Goal: Task Accomplishment & Management: Use online tool/utility

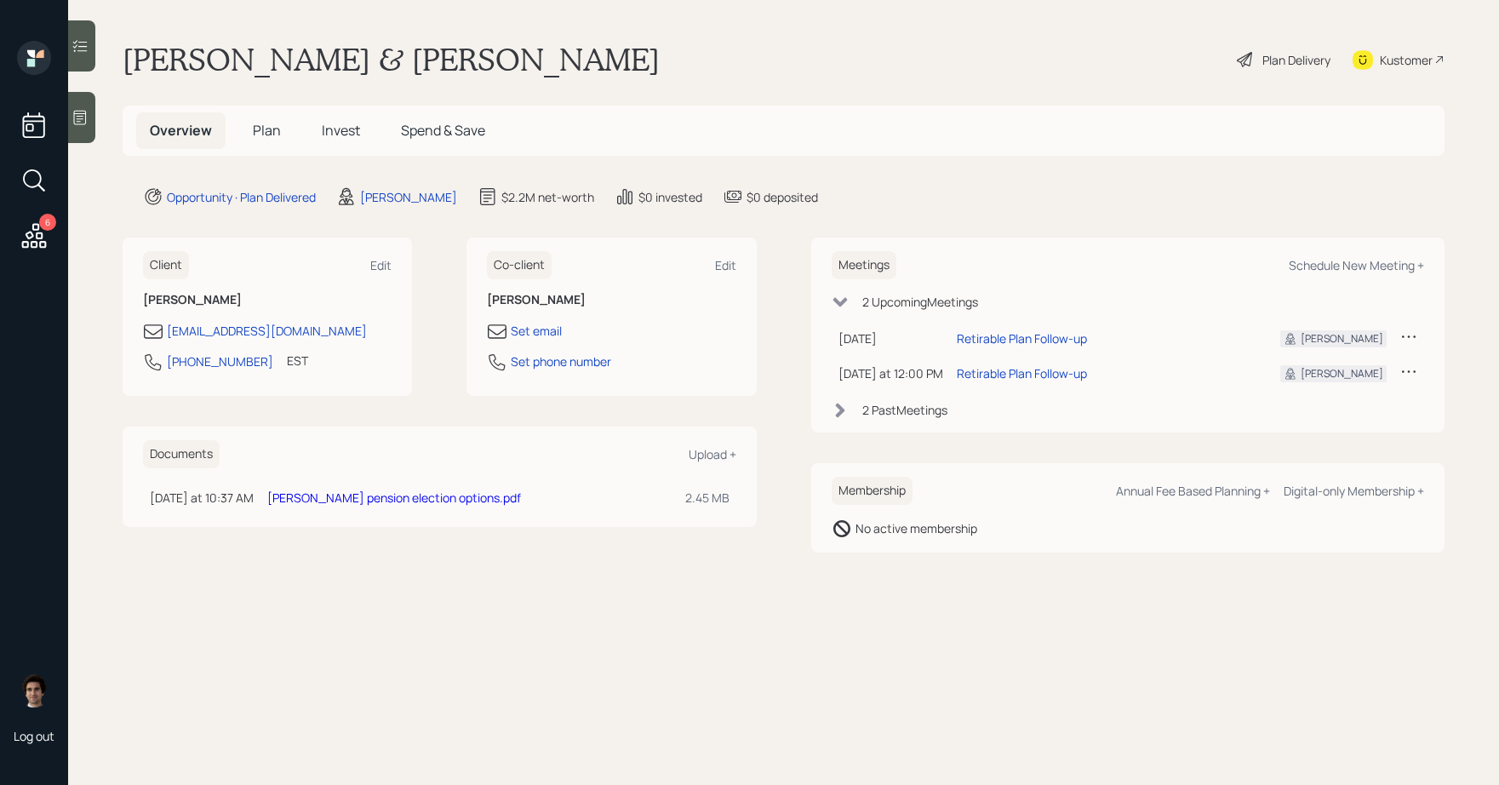
click at [272, 140] on span "Plan" at bounding box center [267, 130] width 28 height 19
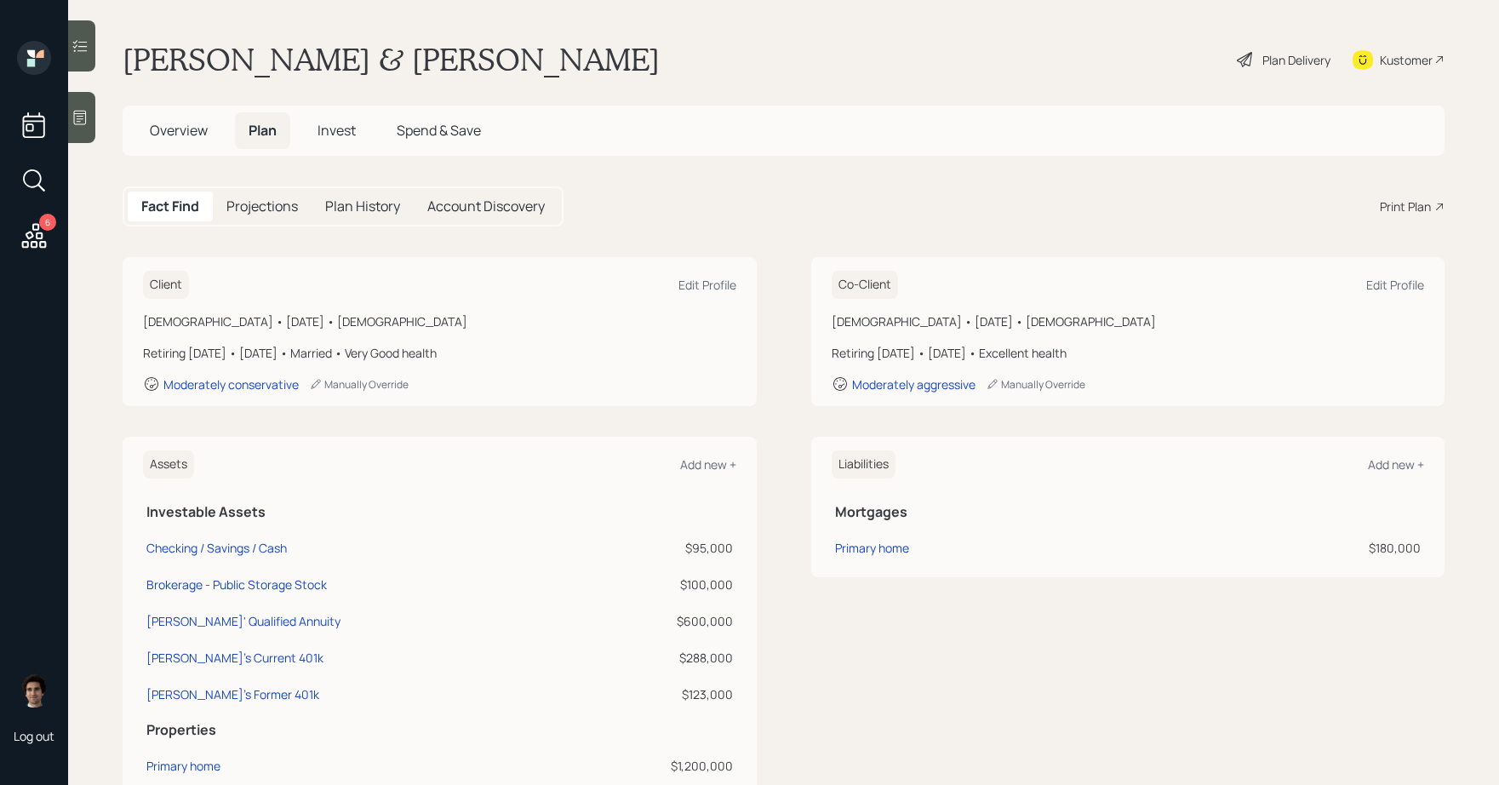
click at [1404, 209] on div "Print Plan" at bounding box center [1405, 207] width 51 height 18
